Goal: Book appointment/travel/reservation

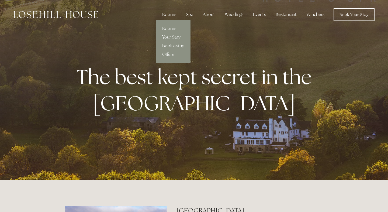
click at [169, 29] on link "Rooms" at bounding box center [173, 28] width 35 height 9
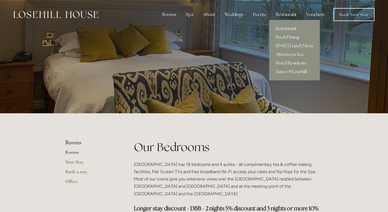
click at [282, 27] on link "Restaurant" at bounding box center [294, 28] width 51 height 9
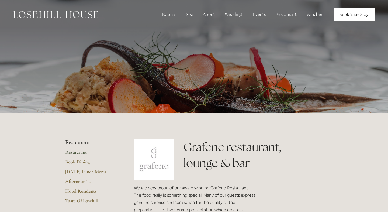
click at [354, 17] on link "Book Your Stay" at bounding box center [353, 14] width 41 height 13
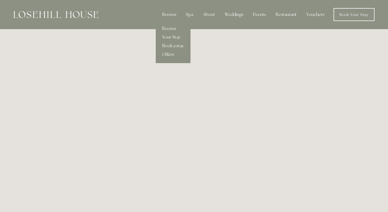
click at [172, 15] on div "Rooms" at bounding box center [169, 14] width 23 height 11
